Goal: Task Accomplishment & Management: Manage account settings

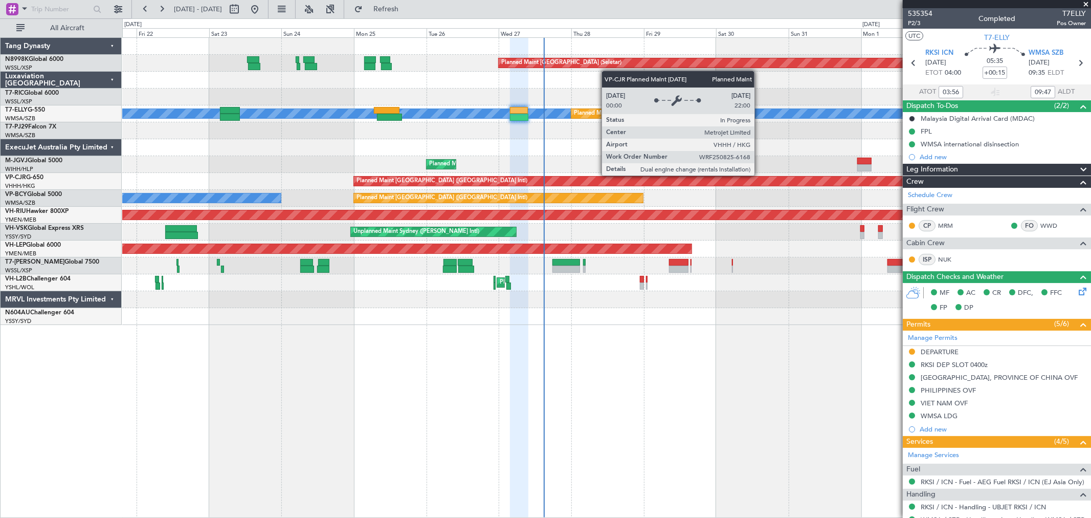
click at [420, 202] on div "Planned Maint [GEOGRAPHIC_DATA] (Seletar) [PERSON_NAME] Planned Maint [GEOGRAPH…" at bounding box center [606, 181] width 968 height 287
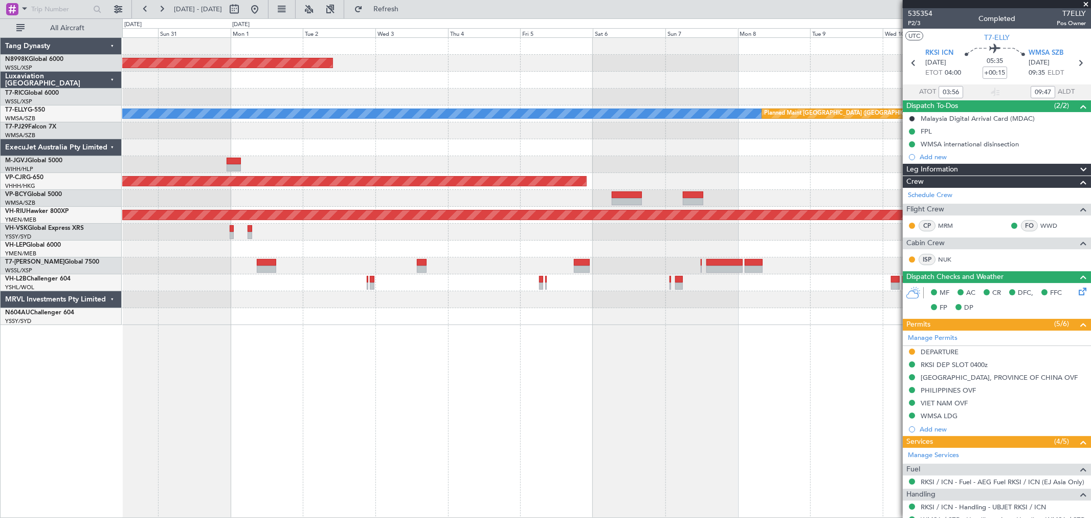
click at [390, 204] on div "Planned Maint [GEOGRAPHIC_DATA] (Seletar) [PERSON_NAME] Planned Maint [GEOGRAPH…" at bounding box center [606, 181] width 968 height 287
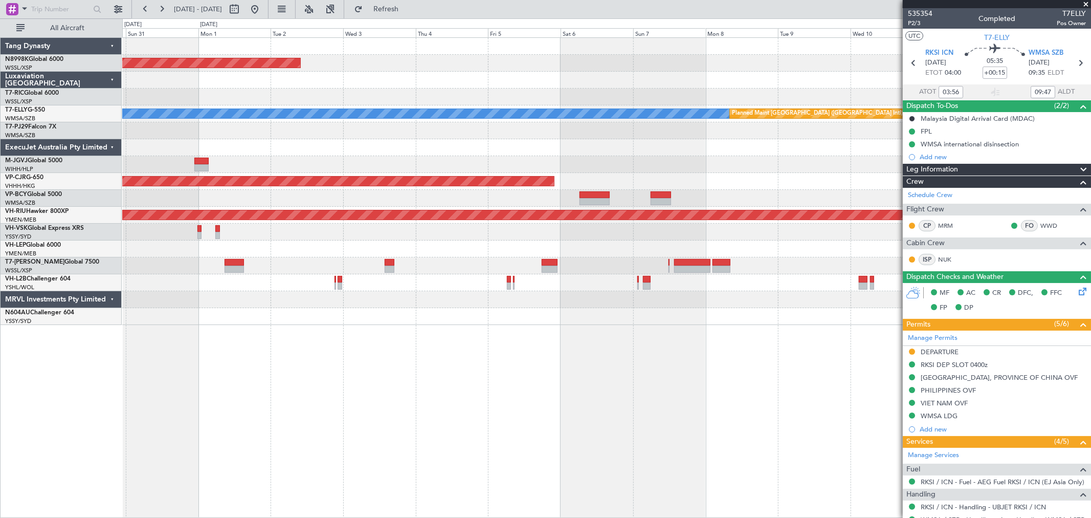
click at [583, 197] on div "Planned Maint [GEOGRAPHIC_DATA] (Seletar) [PERSON_NAME] Planned Maint [GEOGRAPH…" at bounding box center [606, 181] width 968 height 287
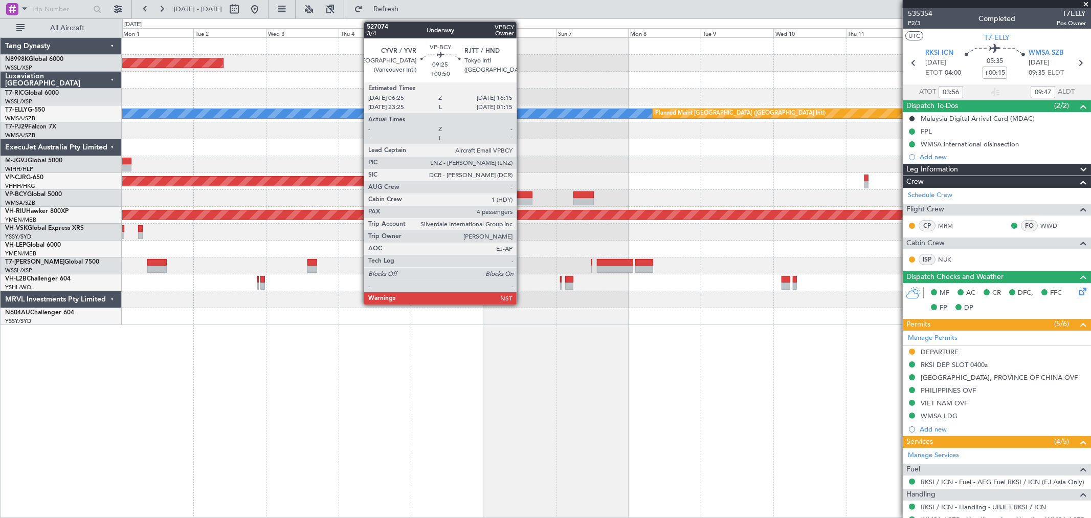
click at [522, 197] on div at bounding box center [517, 194] width 30 height 7
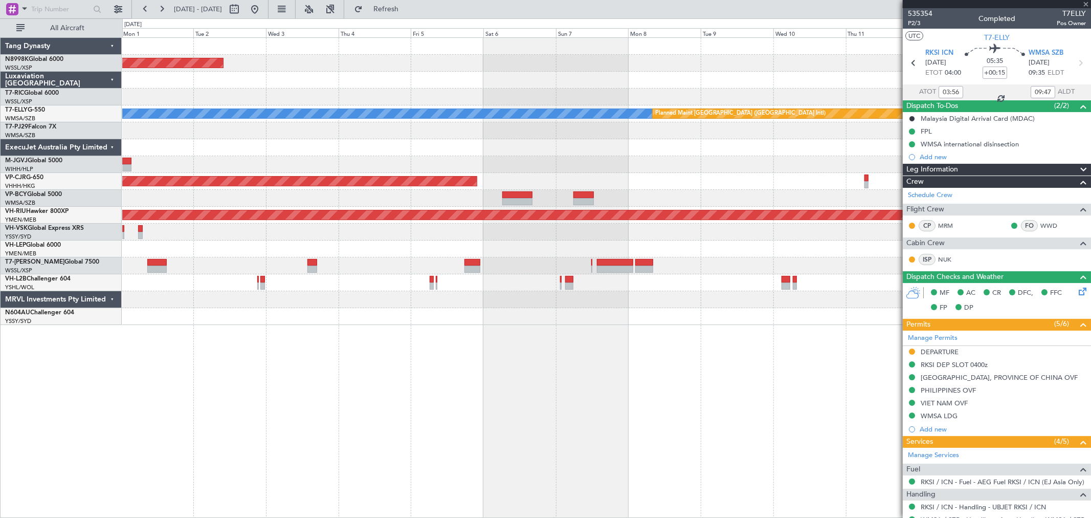
type input "+00:50"
type input "4"
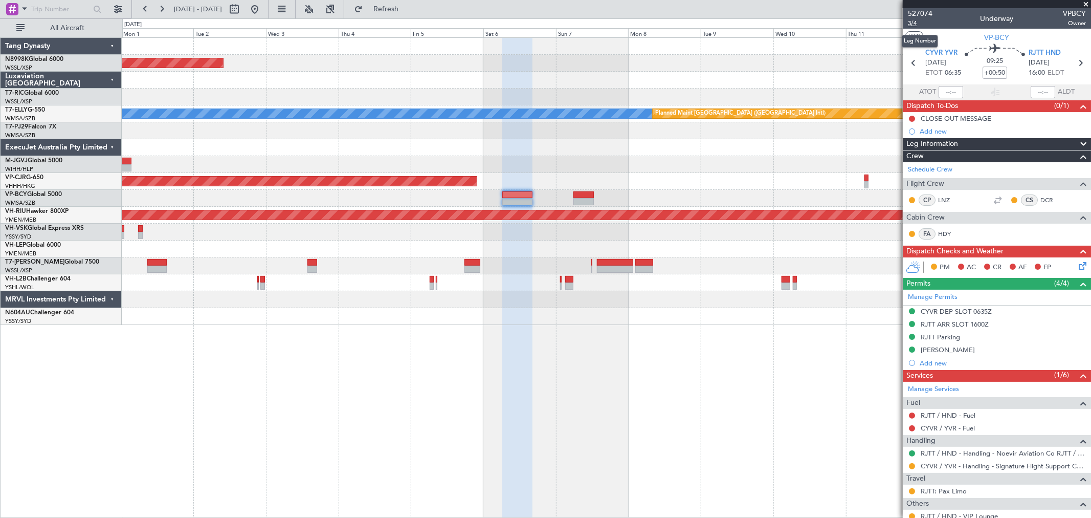
click at [912, 26] on span "3/4" at bounding box center [920, 23] width 25 height 9
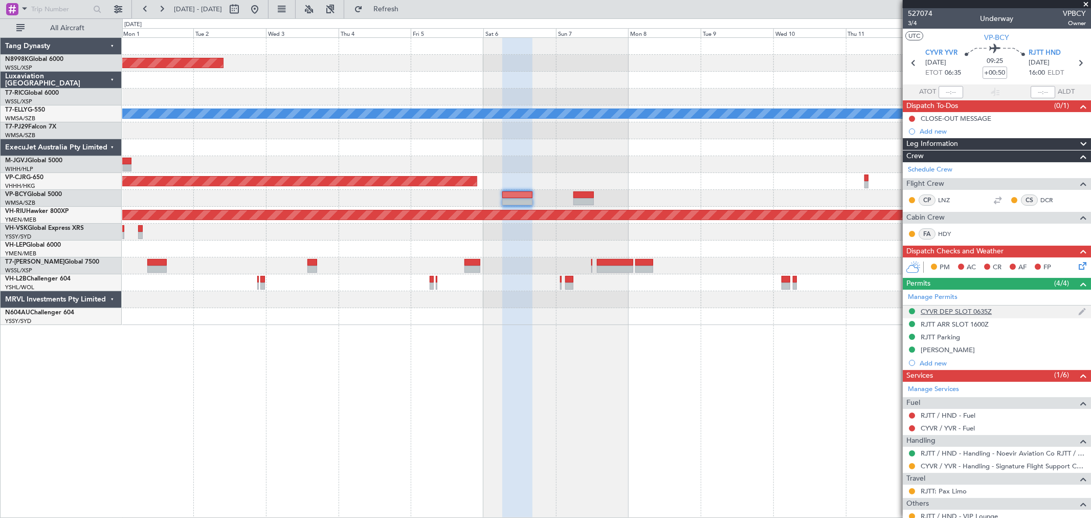
click at [963, 311] on div "CYVR DEP SLOT 0635Z" at bounding box center [956, 311] width 71 height 9
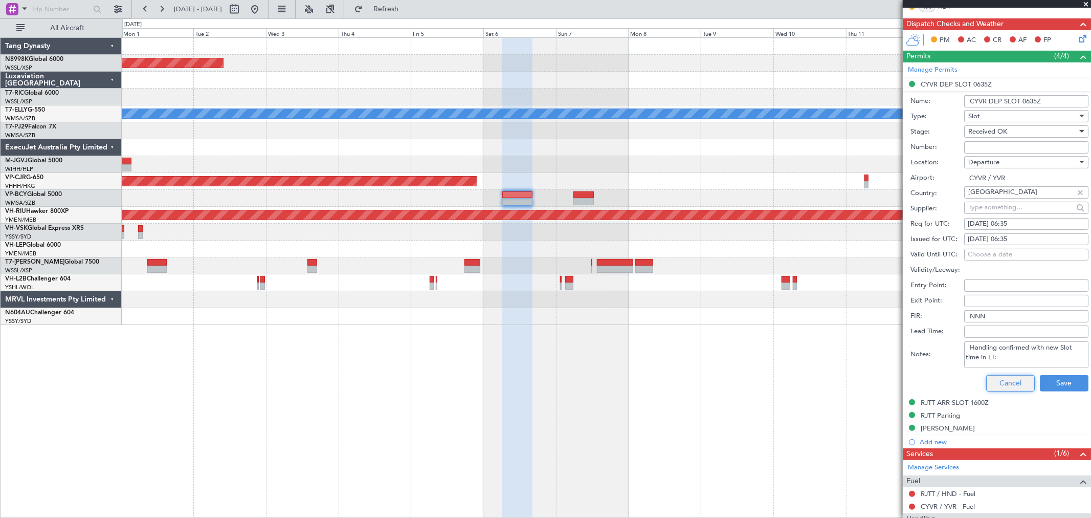
click at [1000, 380] on button "Cancel" at bounding box center [1010, 383] width 49 height 16
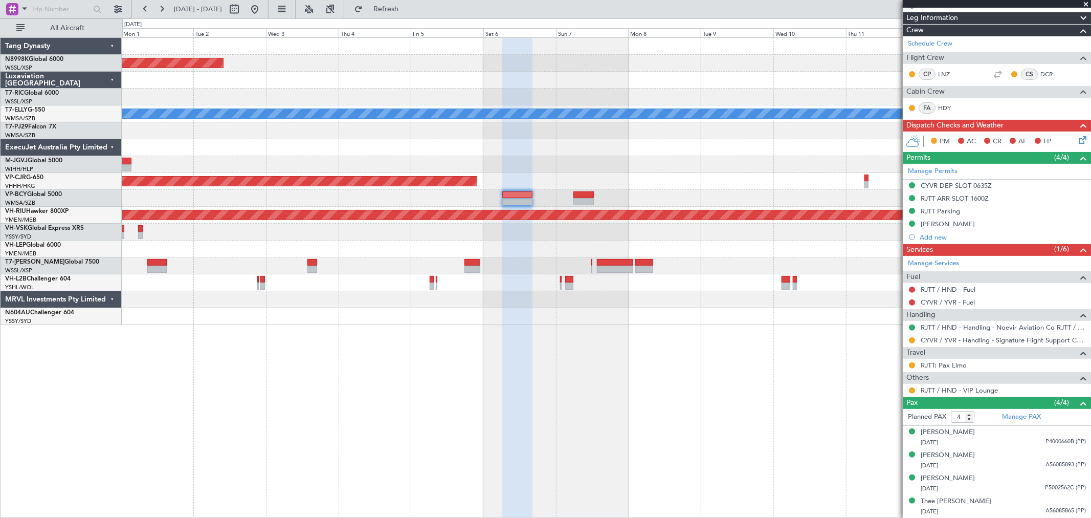
scroll to position [126, 0]
click at [913, 340] on button at bounding box center [912, 340] width 6 height 6
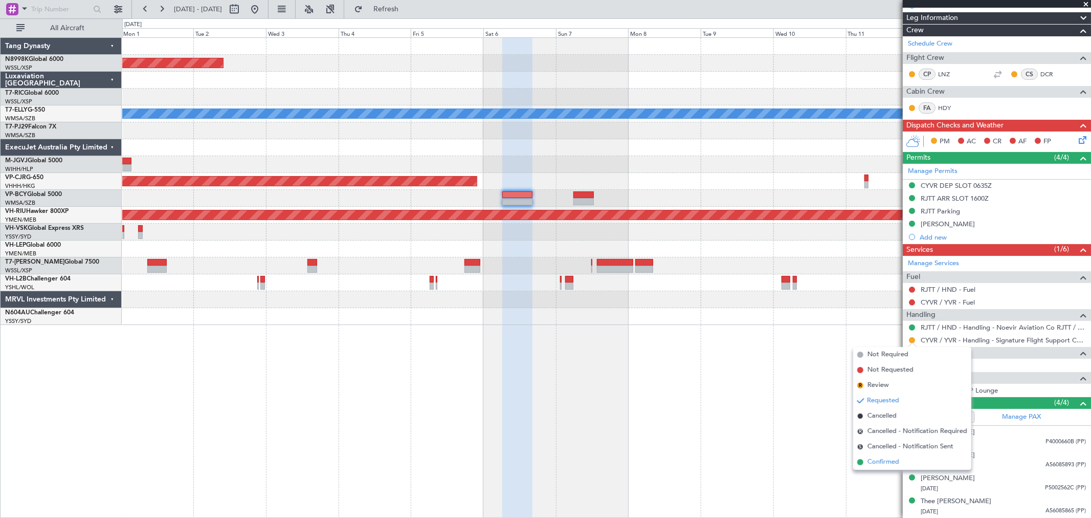
click at [876, 458] on span "Confirmed" at bounding box center [884, 462] width 32 height 10
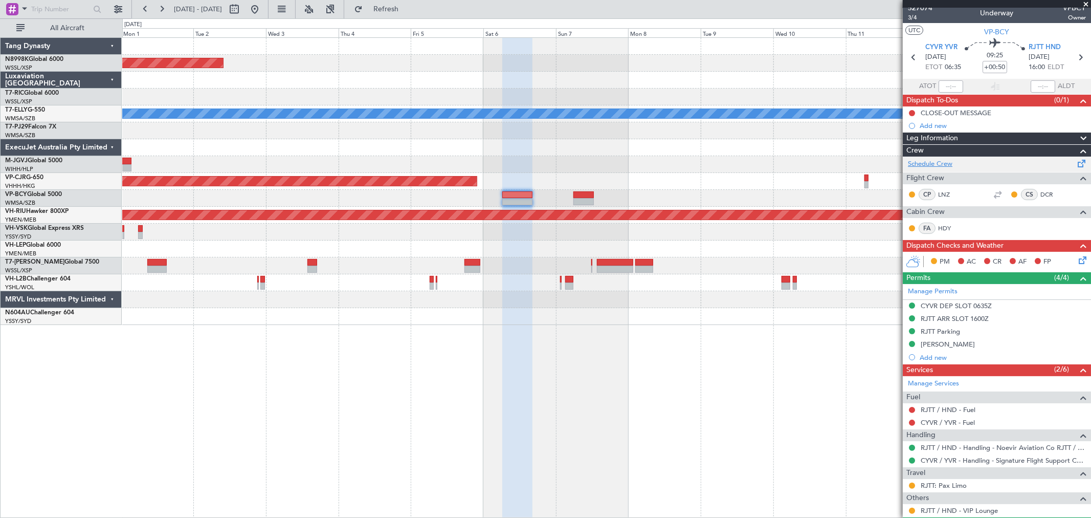
scroll to position [0, 0]
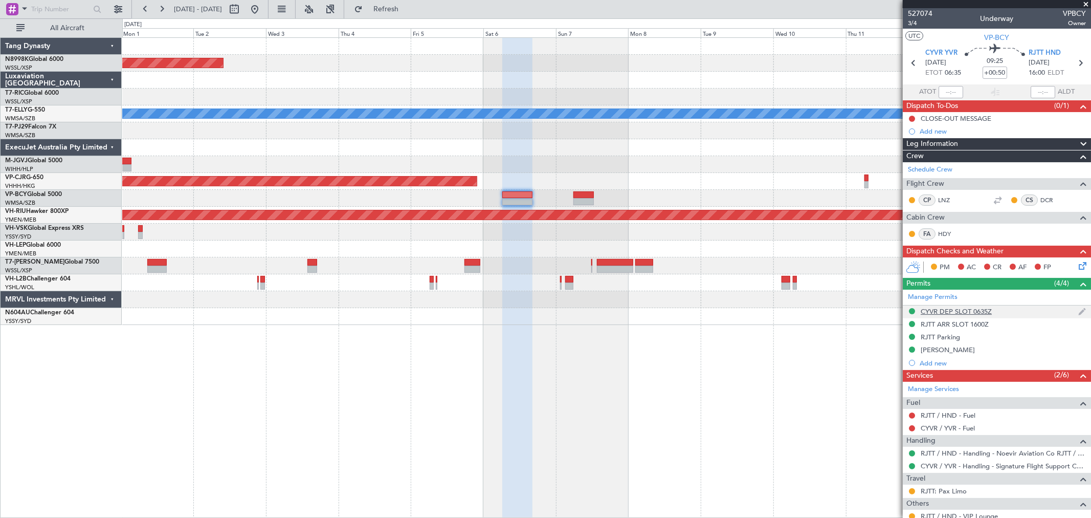
click at [948, 311] on div "CYVR DEP SLOT 0635Z" at bounding box center [956, 311] width 71 height 9
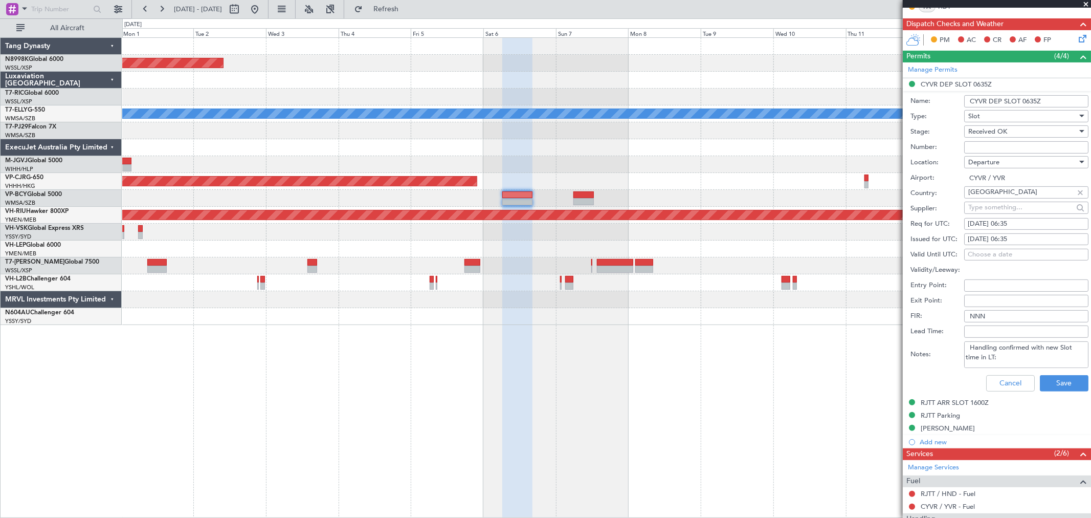
scroll to position [26, 0]
click at [1016, 387] on button "Cancel" at bounding box center [1010, 383] width 49 height 16
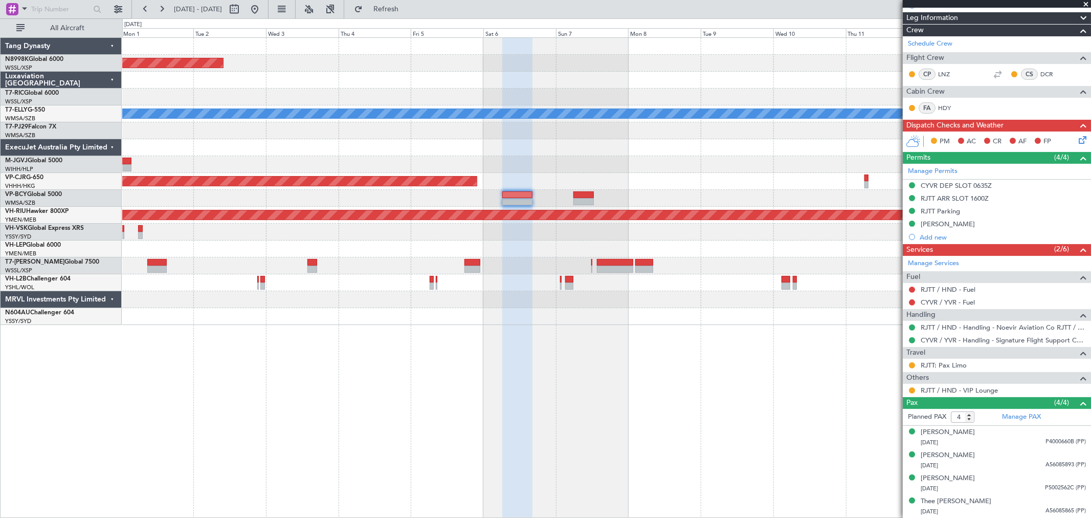
scroll to position [126, 0]
click at [40, 193] on link "VP-BCY Global 5000" at bounding box center [33, 194] width 57 height 6
